Goal: Information Seeking & Learning: Learn about a topic

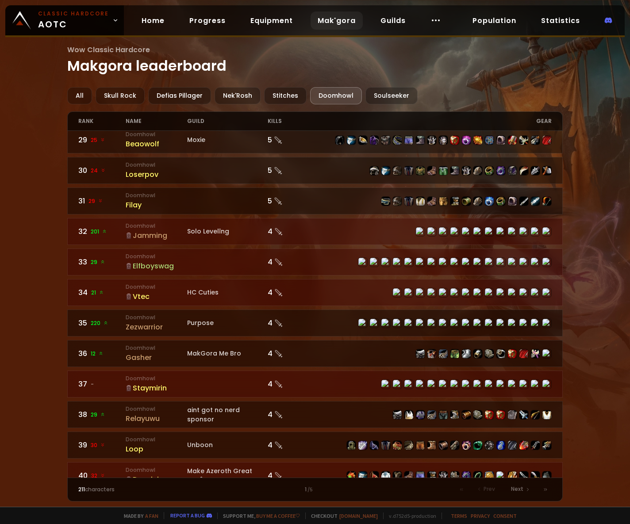
scroll to position [1182, 0]
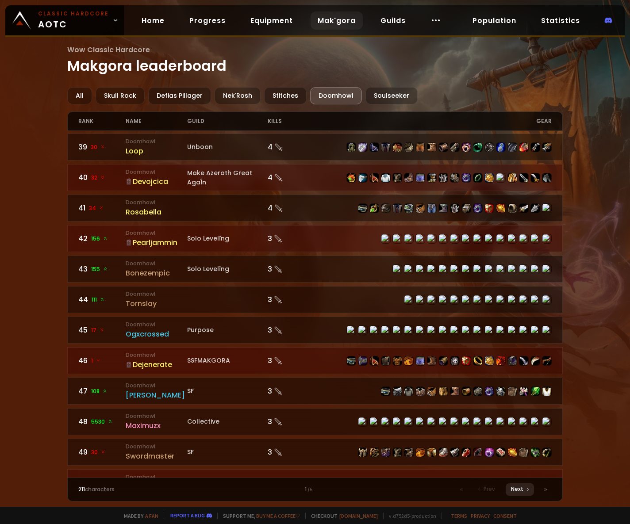
click at [518, 491] on span "Next" at bounding box center [517, 489] width 12 height 8
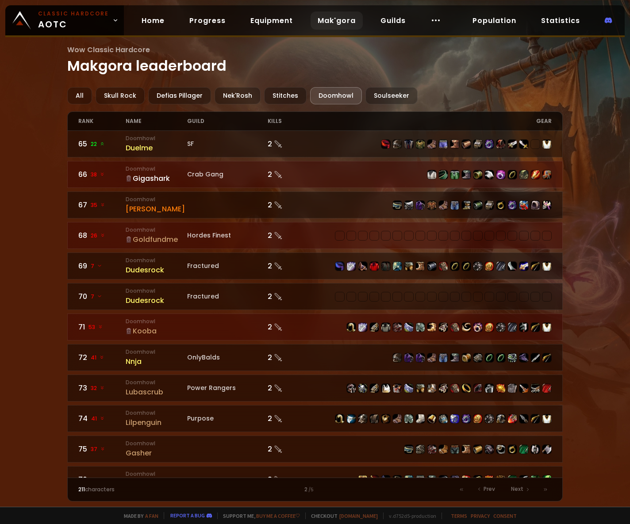
scroll to position [663, 0]
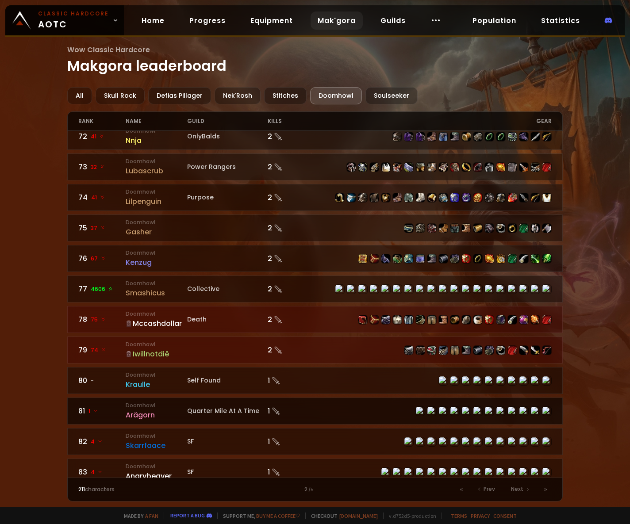
click at [141, 409] on div "Arägorn" at bounding box center [156, 414] width 61 height 11
